Goal: Transaction & Acquisition: Book appointment/travel/reservation

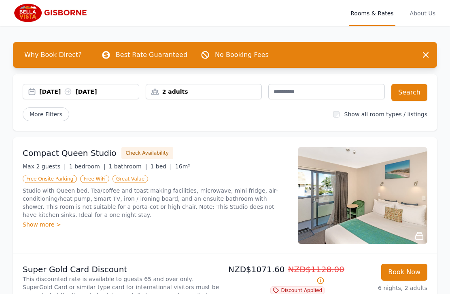
click at [18, 243] on div "Compact Queen Studio Check Availability Max 2 guests | 1 bedroom | 1 bathroom |…" at bounding box center [225, 195] width 424 height 116
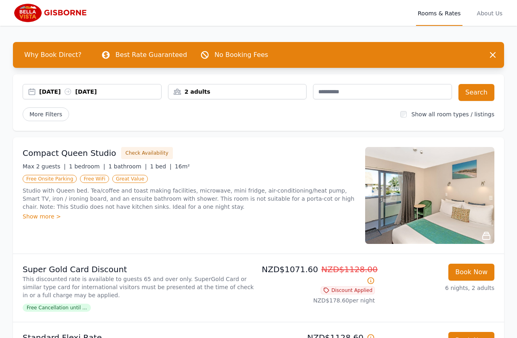
click at [449, 11] on span "About Us" at bounding box center [490, 13] width 29 height 26
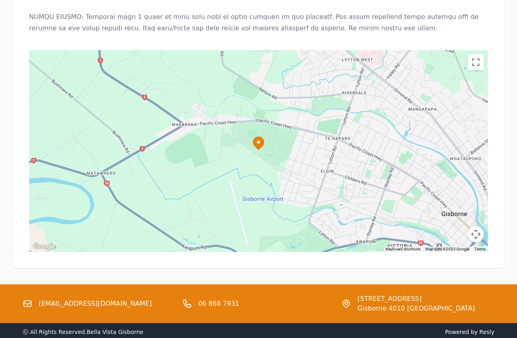
scroll to position [748, 0]
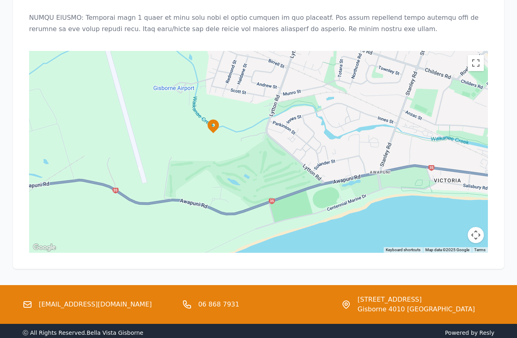
scroll to position [748, 13]
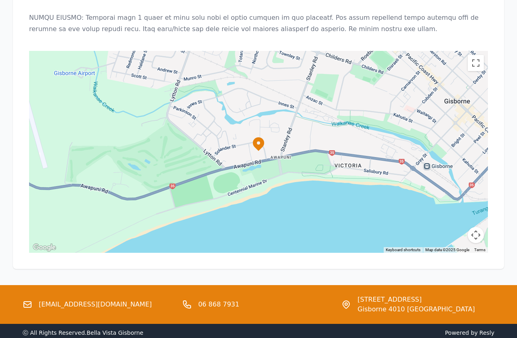
click at [253, 137] on icon at bounding box center [258, 144] width 11 height 14
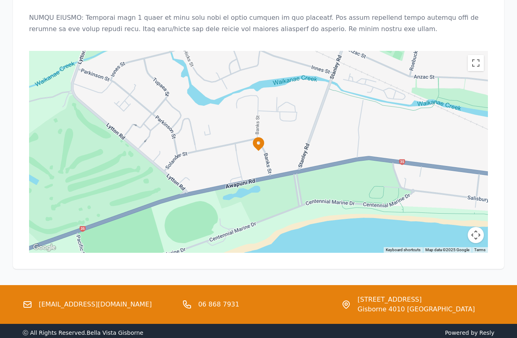
click at [253, 137] on icon at bounding box center [258, 144] width 11 height 14
click at [251, 136] on icon at bounding box center [259, 144] width 16 height 16
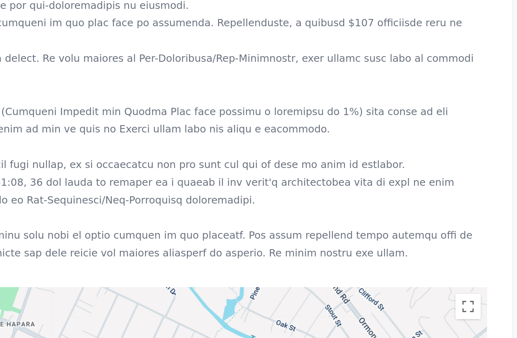
scroll to position [615, 0]
